Goal: Information Seeking & Learning: Learn about a topic

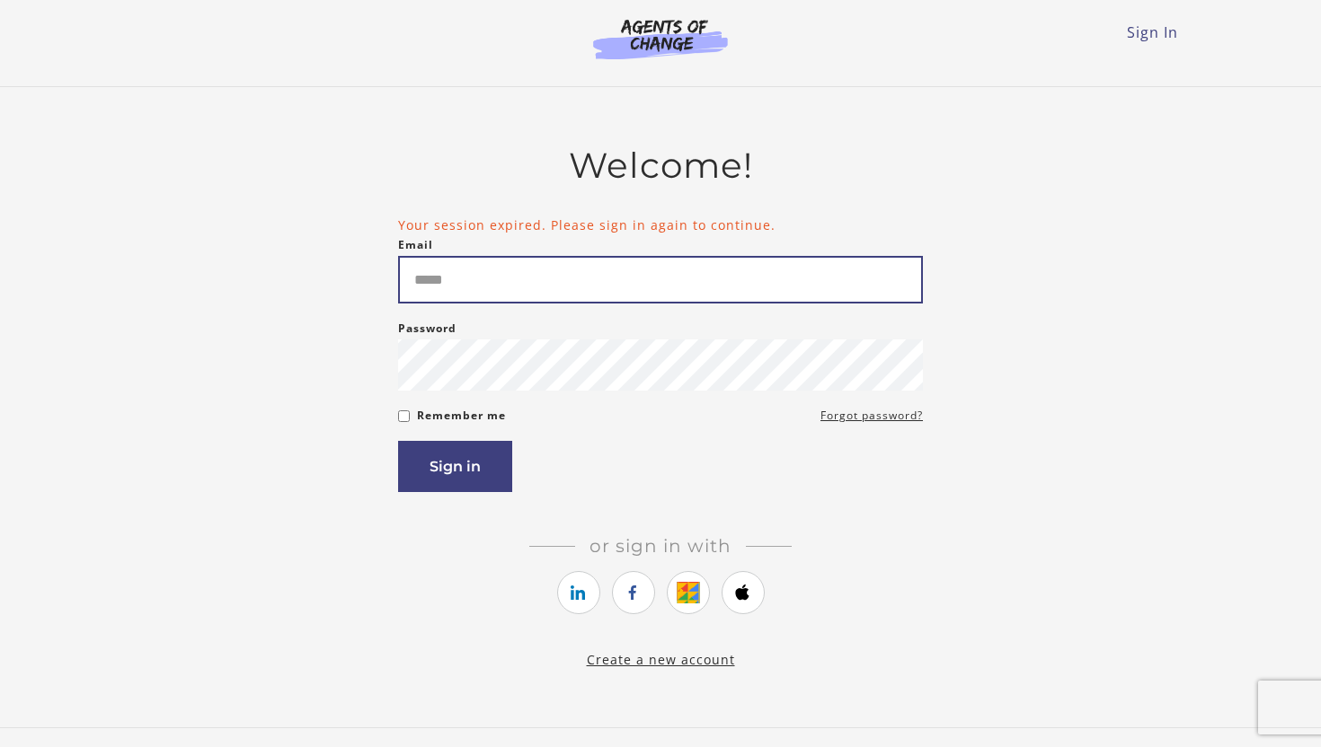
click at [654, 272] on input "Email" at bounding box center [660, 280] width 525 height 48
type input "**********"
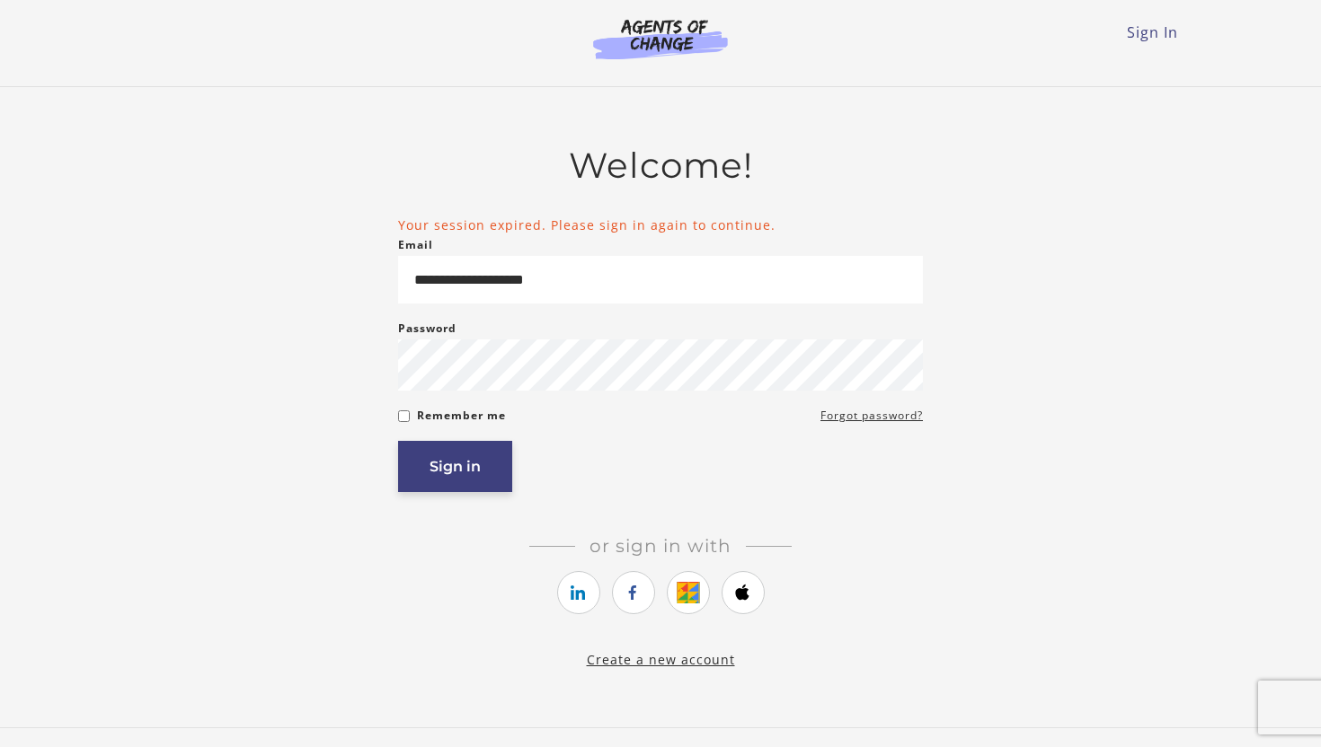
click at [434, 482] on button "Sign in" at bounding box center [455, 466] width 114 height 51
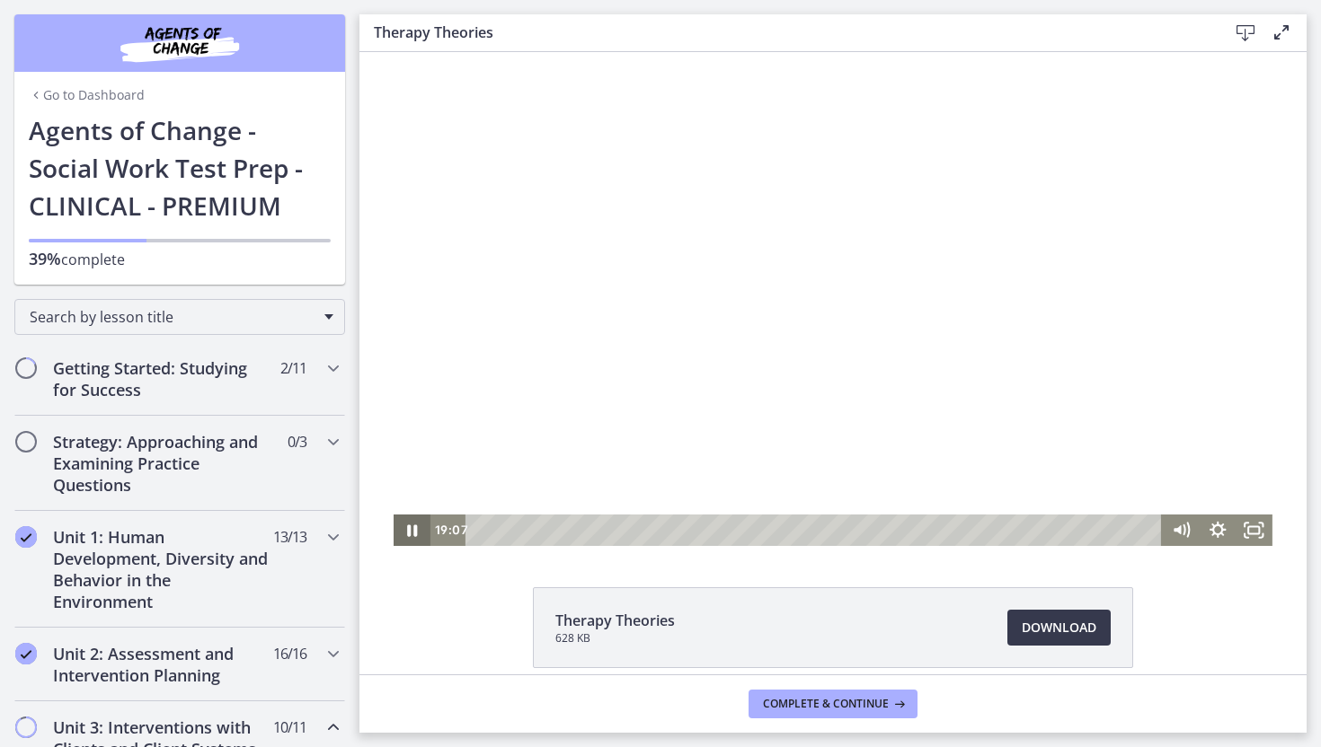
click at [412, 529] on icon "Pause" at bounding box center [411, 530] width 37 height 31
